Goal: Obtain resource: Download file/media

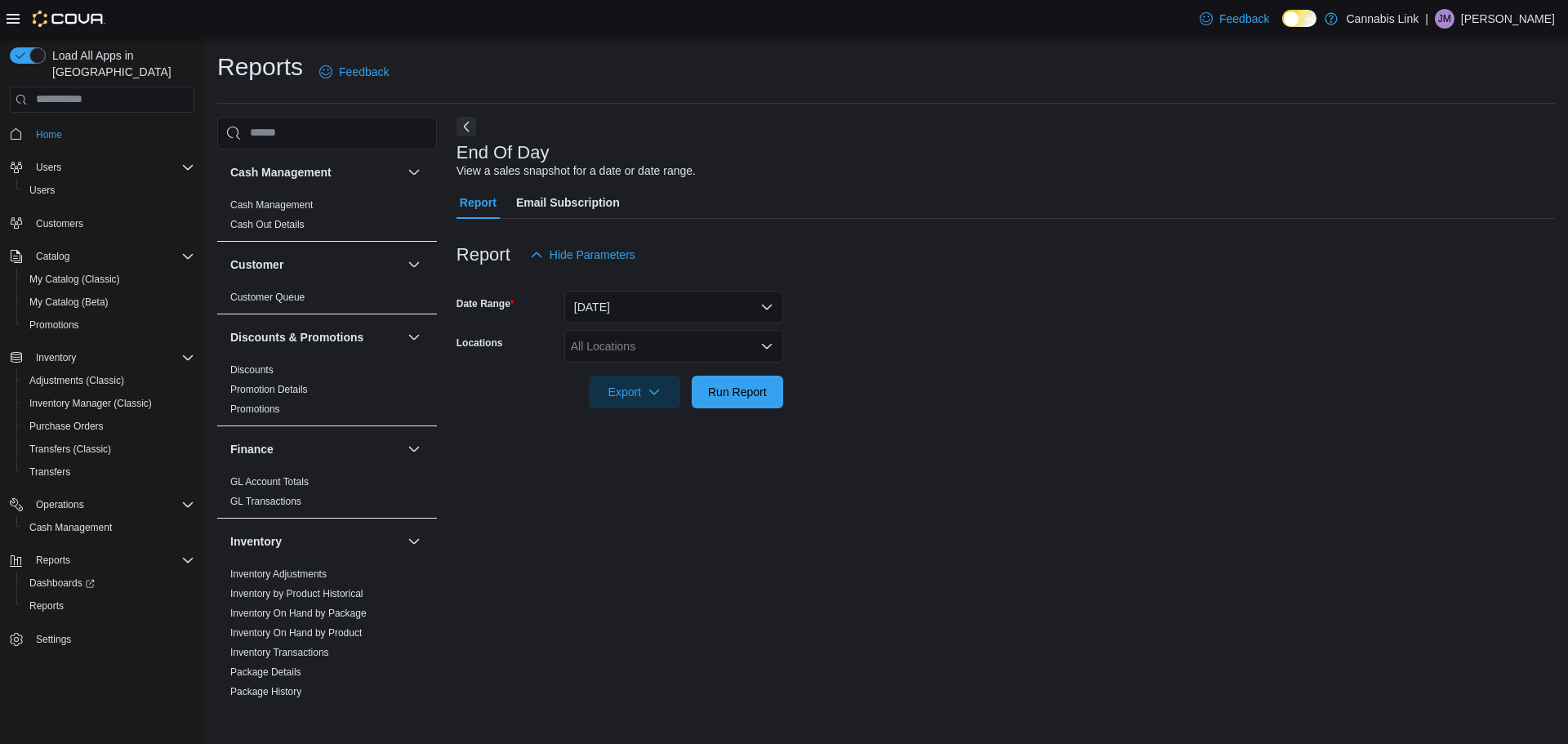
scroll to position [571, 0]
click at [600, 349] on div "All Locations" at bounding box center [674, 347] width 219 height 33
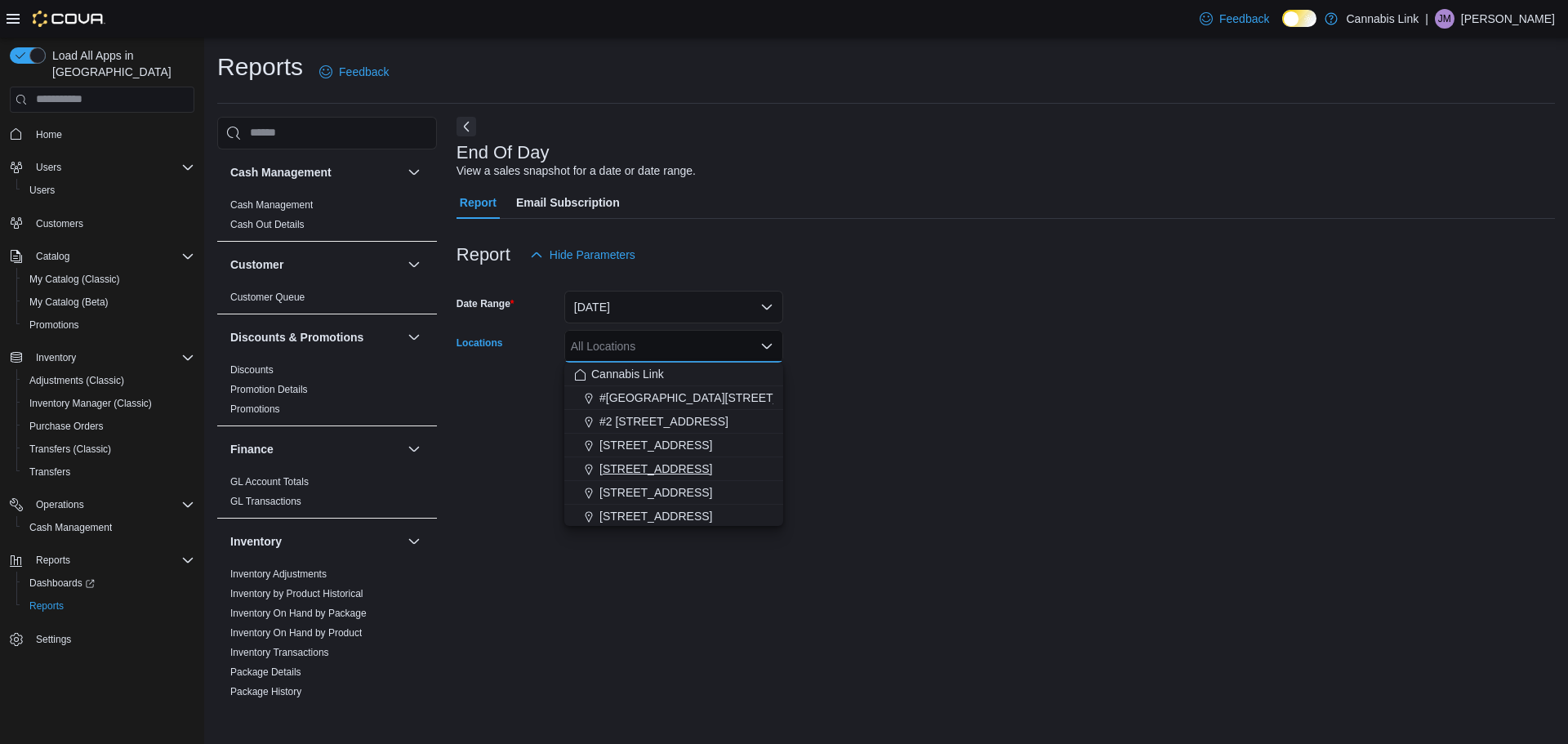
click at [642, 462] on span "[STREET_ADDRESS]" at bounding box center [655, 469] width 112 height 17
drag, startPoint x: 1184, startPoint y: 406, endPoint x: 960, endPoint y: 439, distance: 226.4
click at [1183, 406] on form "Date Range [DATE] Locations [STREET_ADDRESS] Combo box. Selected. [STREET_ADDRE…" at bounding box center [1006, 339] width 1099 height 137
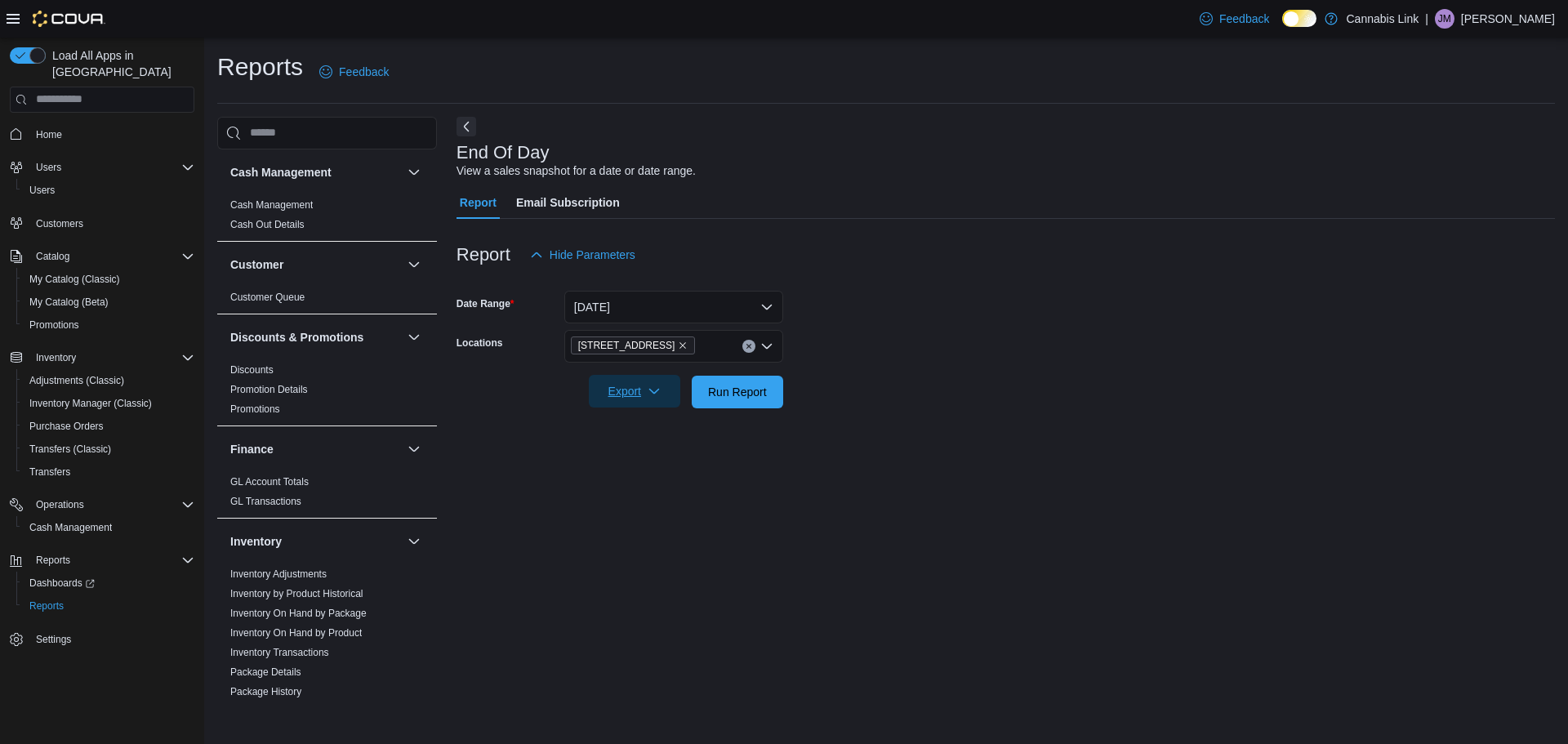
click at [637, 393] on span "Export" at bounding box center [635, 391] width 72 height 33
click at [631, 457] on span "Export to Pdf" at bounding box center [637, 457] width 74 height 13
